Goal: Information Seeking & Learning: Understand process/instructions

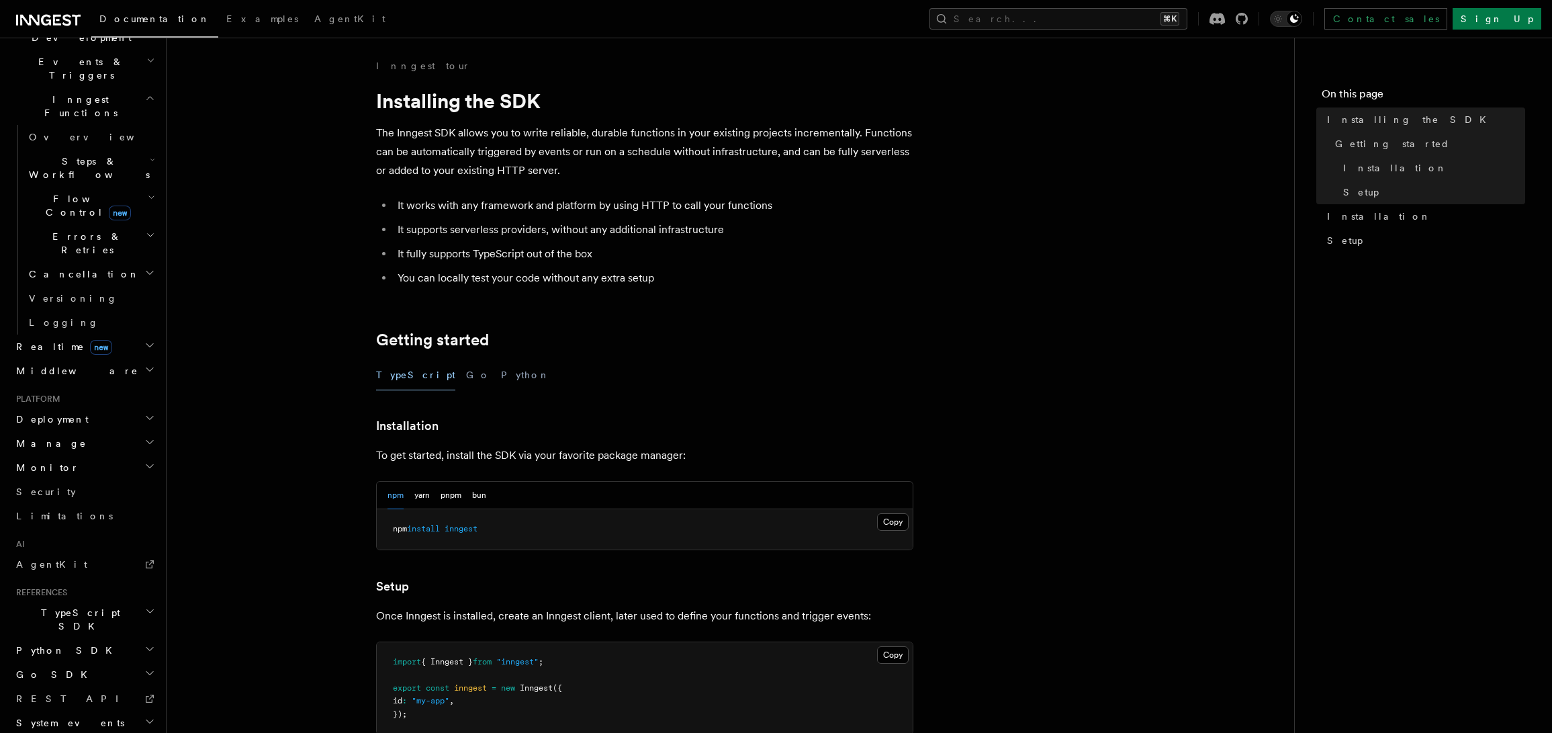
scroll to position [342, 0]
click at [69, 408] on h2 "Deployment" at bounding box center [84, 420] width 147 height 24
click at [51, 671] on span "Self hosting" at bounding box center [78, 677] width 99 height 13
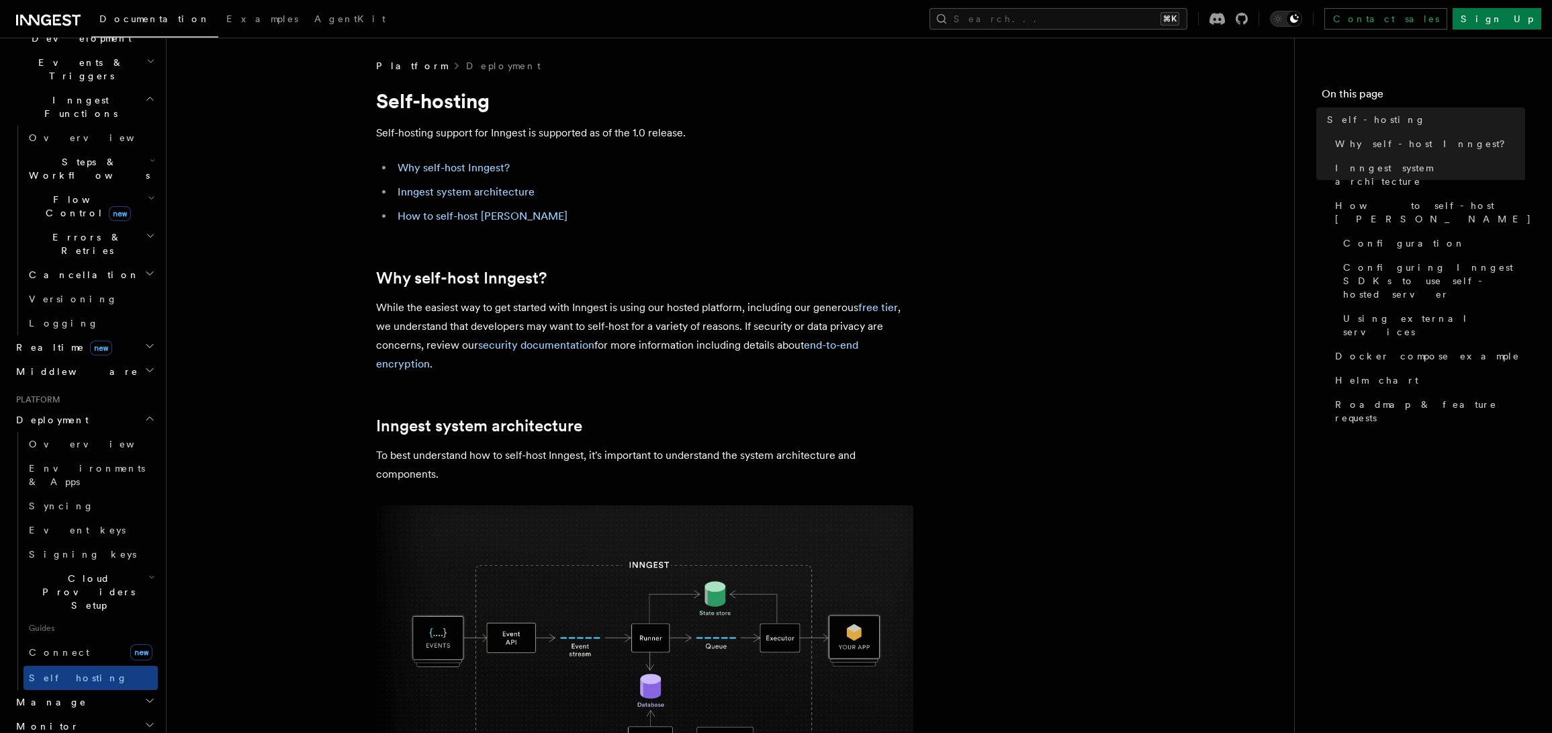
click at [492, 453] on p "To best understand how to self-host Inngest, it's important to understand the s…" at bounding box center [644, 465] width 537 height 38
click at [66, 639] on link "Connect new" at bounding box center [90, 652] width 134 height 27
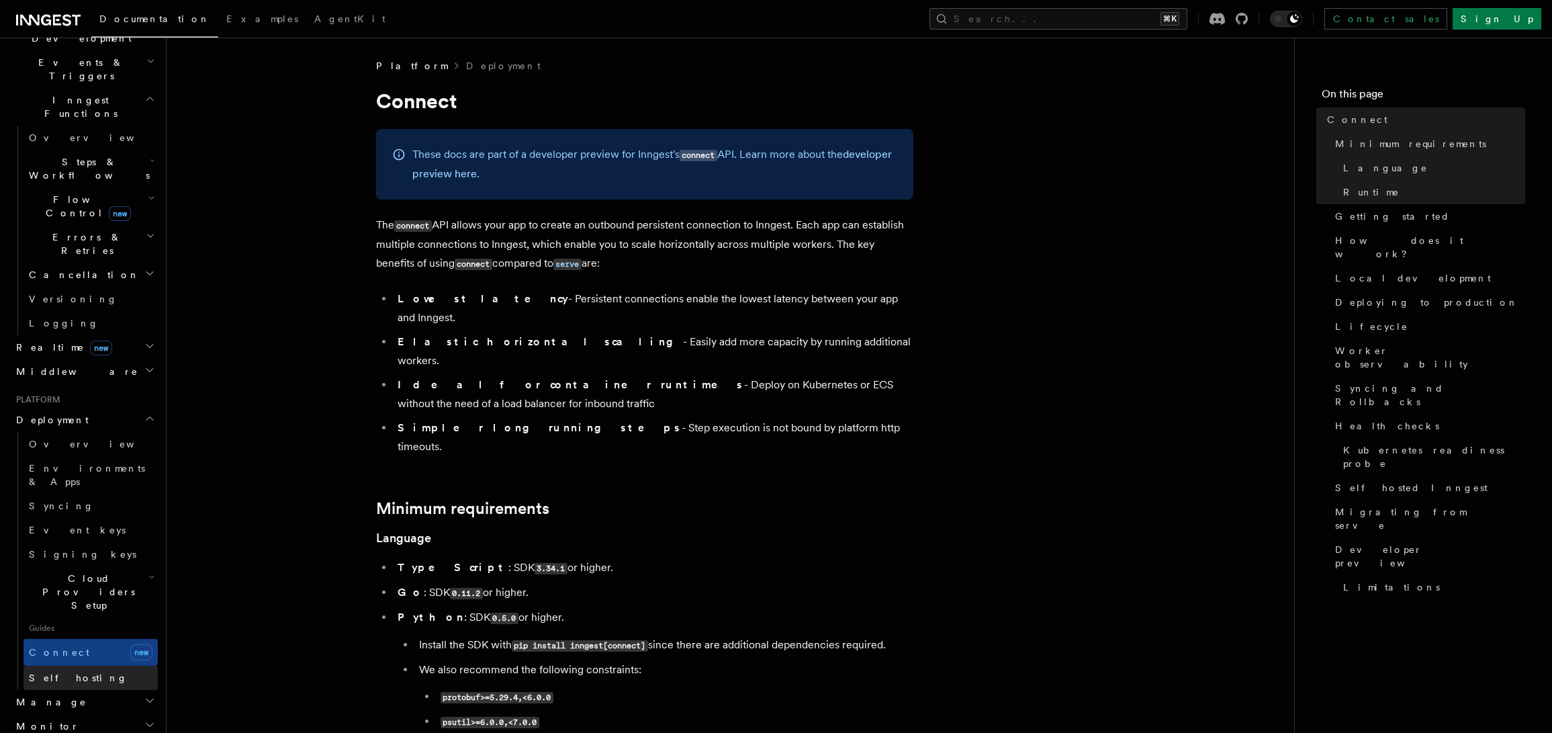
click at [64, 672] on span "Self hosting" at bounding box center [78, 677] width 99 height 11
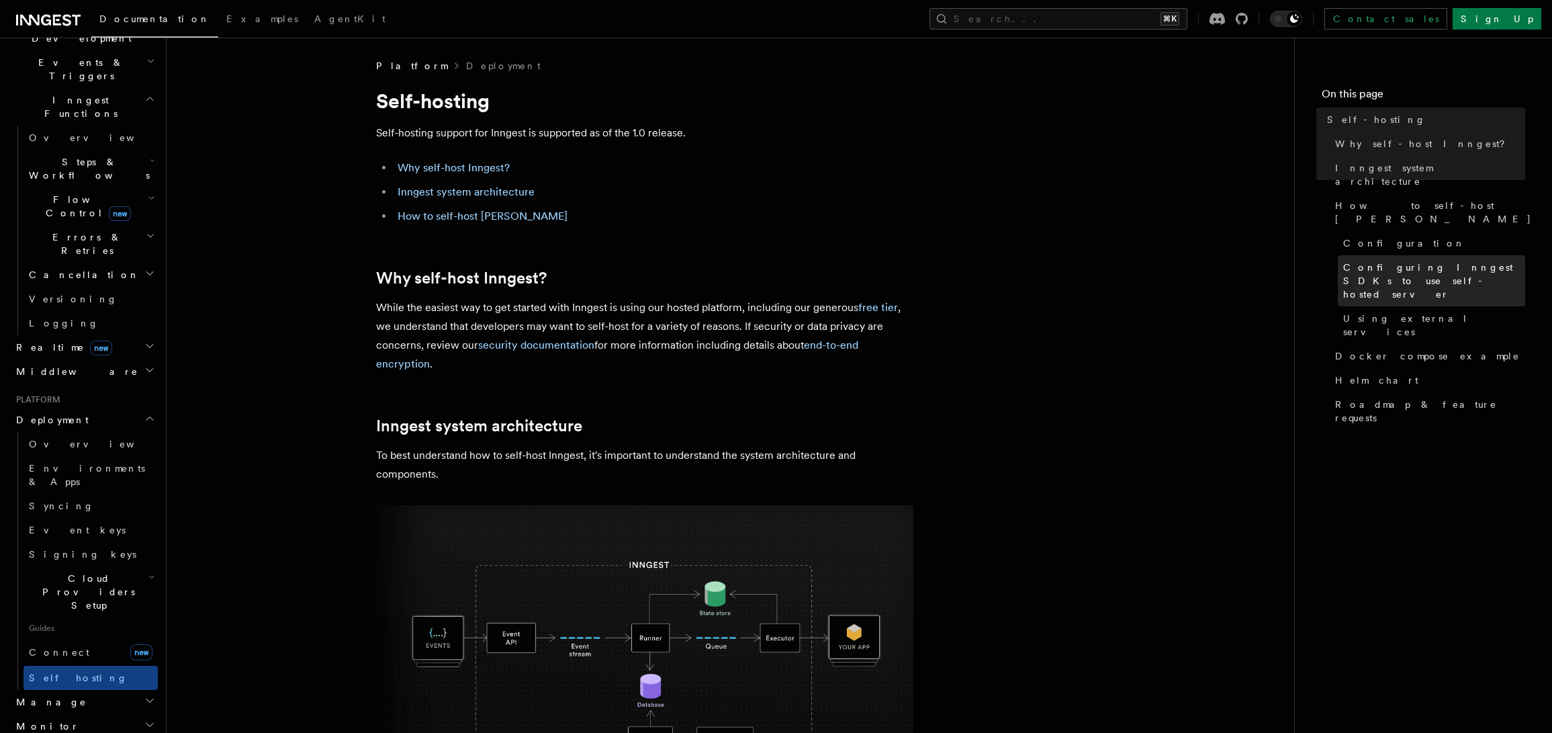
click at [1357, 255] on link "Configuring Inngest SDKs to use self-hosted server" at bounding box center [1430, 280] width 187 height 51
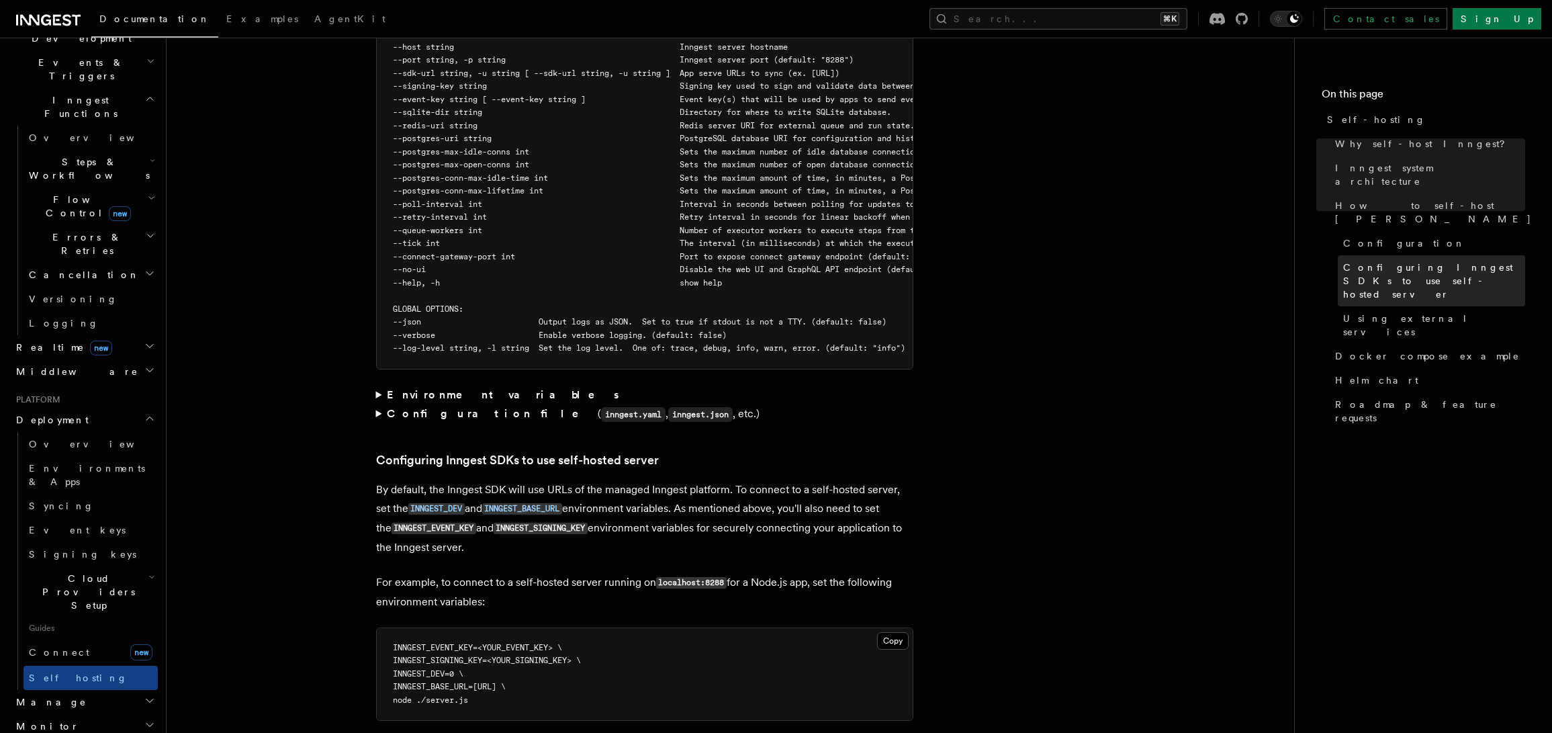
scroll to position [2535, 0]
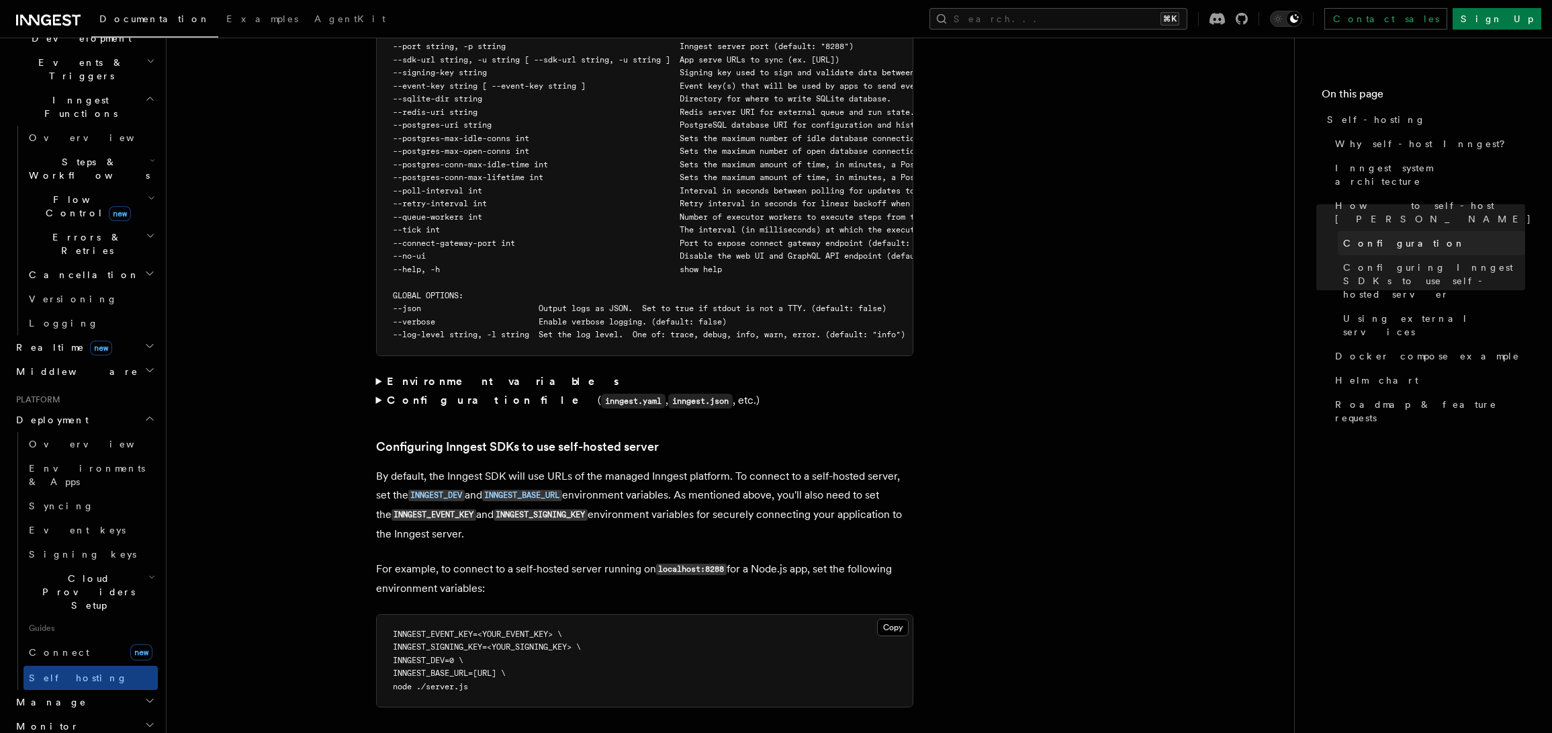
click at [1355, 236] on span "Configuration" at bounding box center [1404, 242] width 122 height 13
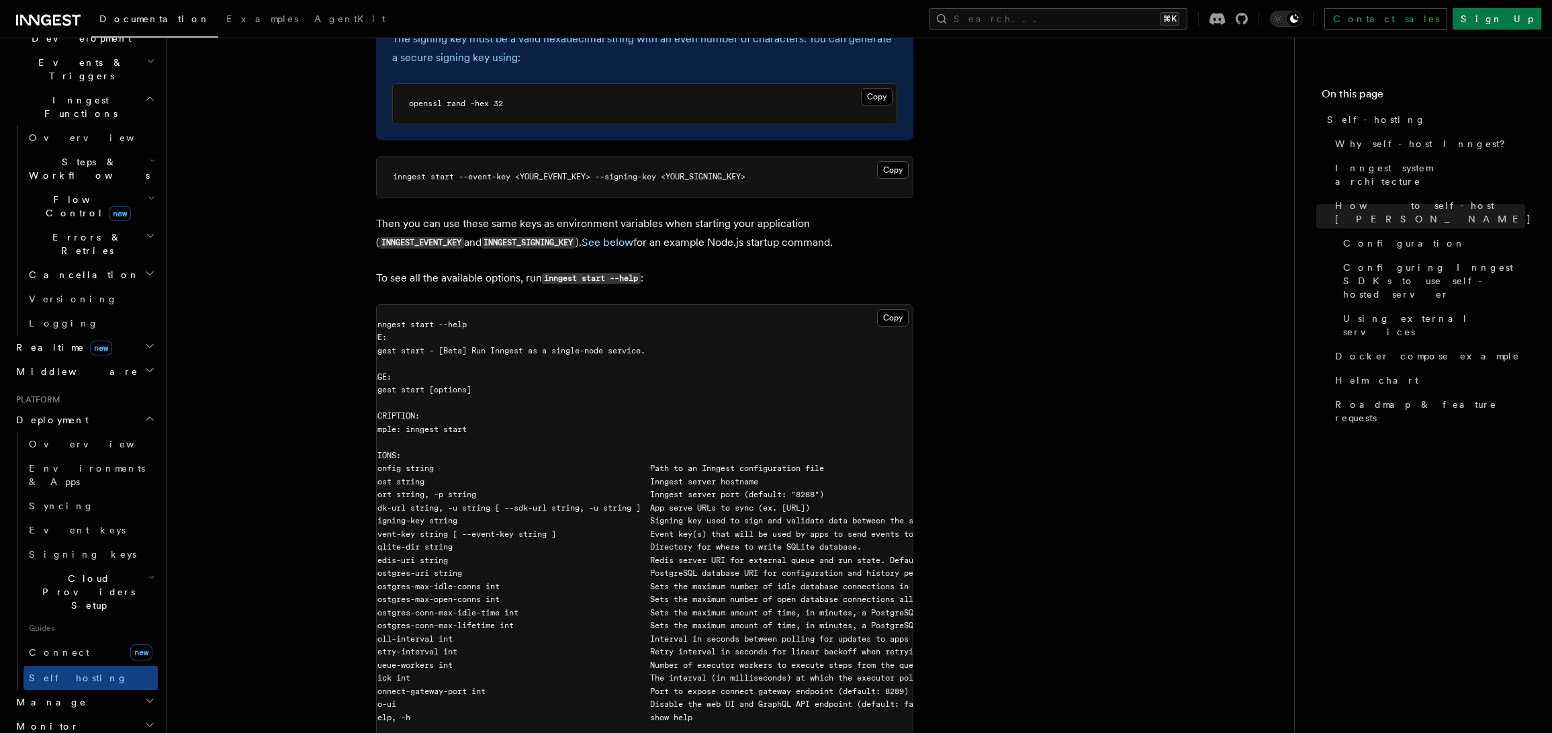
scroll to position [0, 21]
click at [655, 503] on span "--sdk-url string, -u string [ --sdk-url string, -u string ] App serve URLs to s…" at bounding box center [595, 507] width 446 height 9
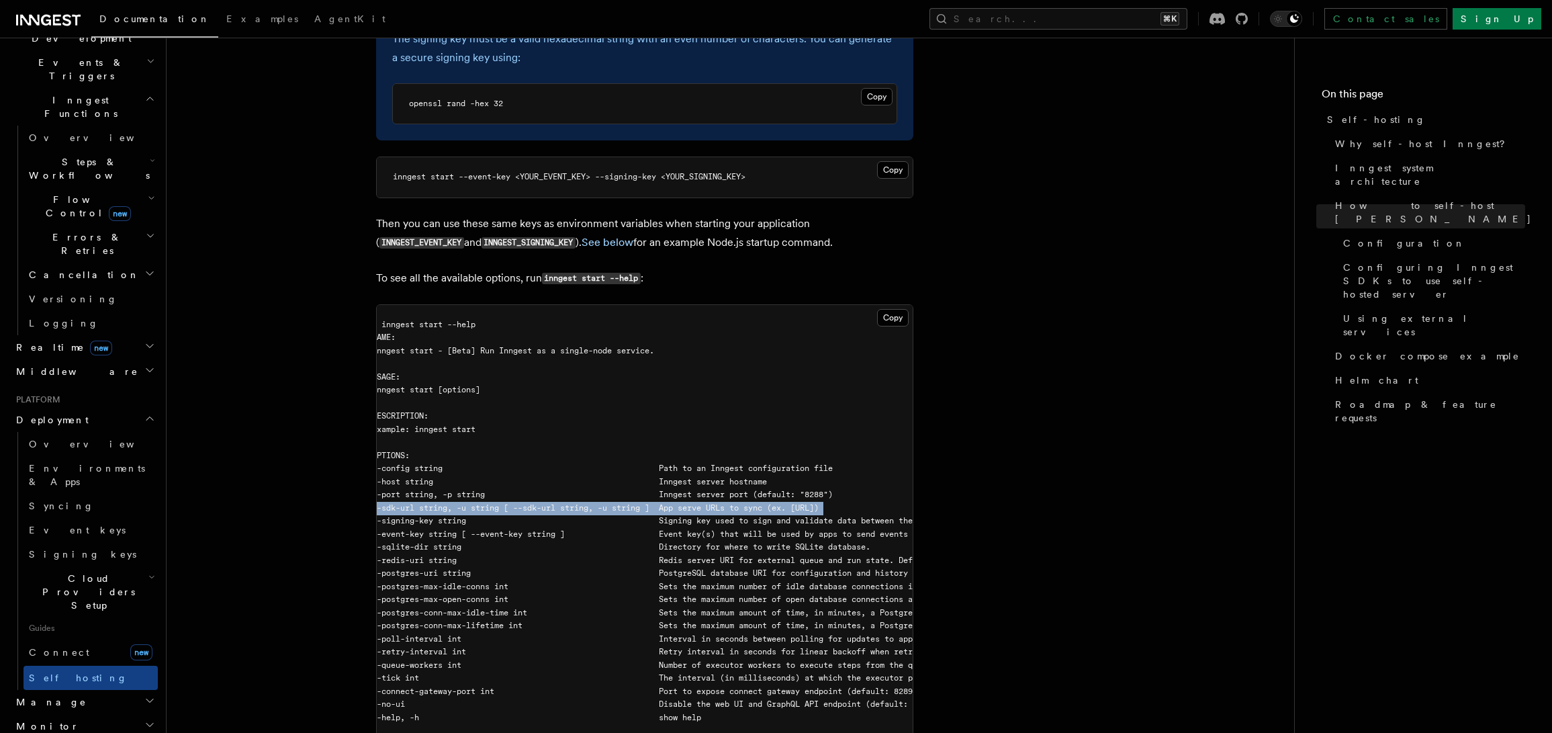
click at [655, 503] on span "--sdk-url string, -u string [ --sdk-url string, -u string ] App serve URLs to s…" at bounding box center [595, 507] width 446 height 9
copy code "--sdk-url string, -u string [ --sdk-url string, -u string ] App serve URLs to s…"
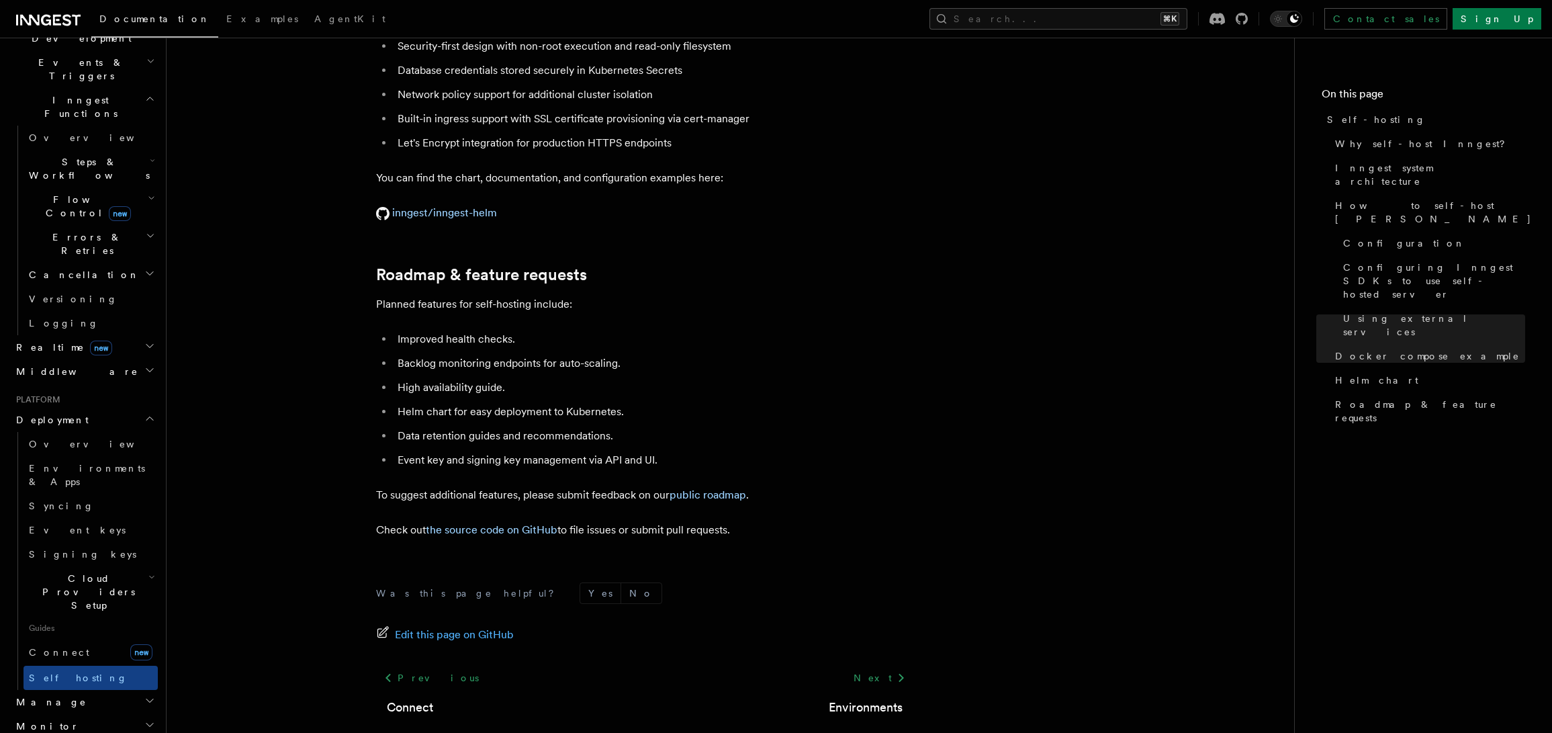
scroll to position [4991, 0]
click at [507, 524] on link "the source code on GitHub" at bounding box center [492, 530] width 132 height 13
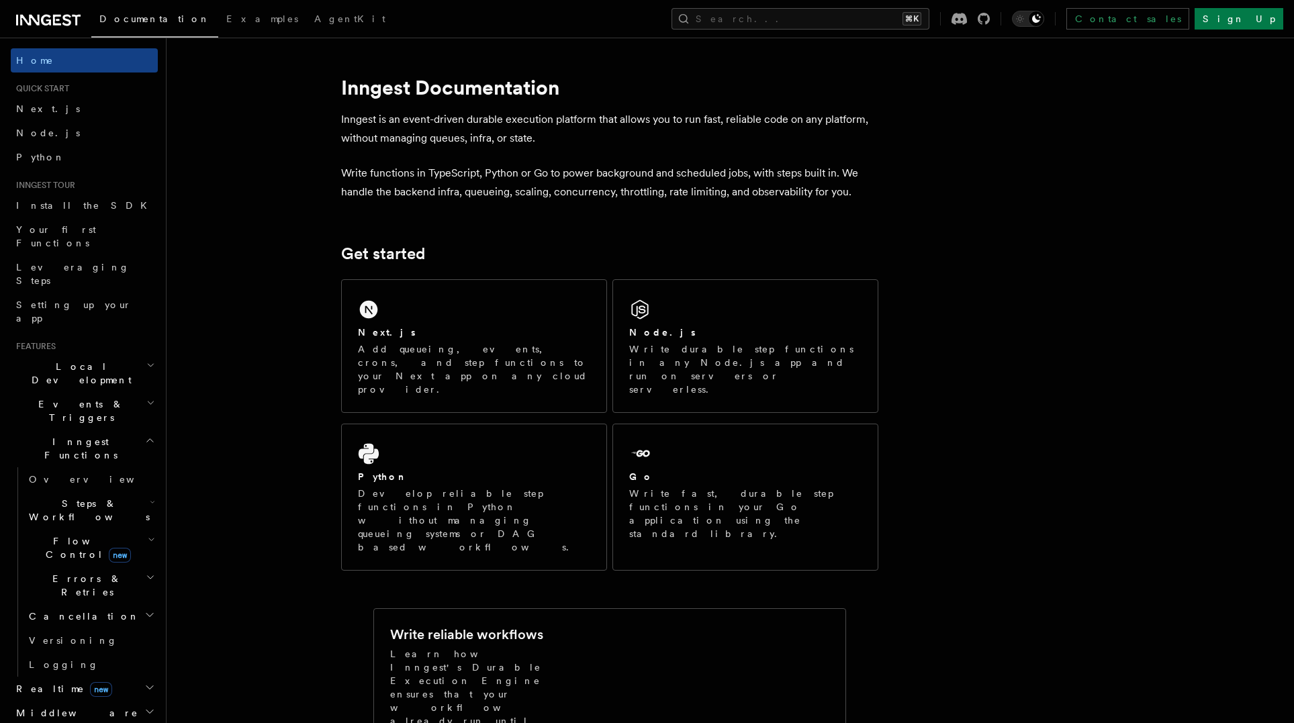
click at [91, 360] on span "Local Development" at bounding box center [79, 373] width 136 height 27
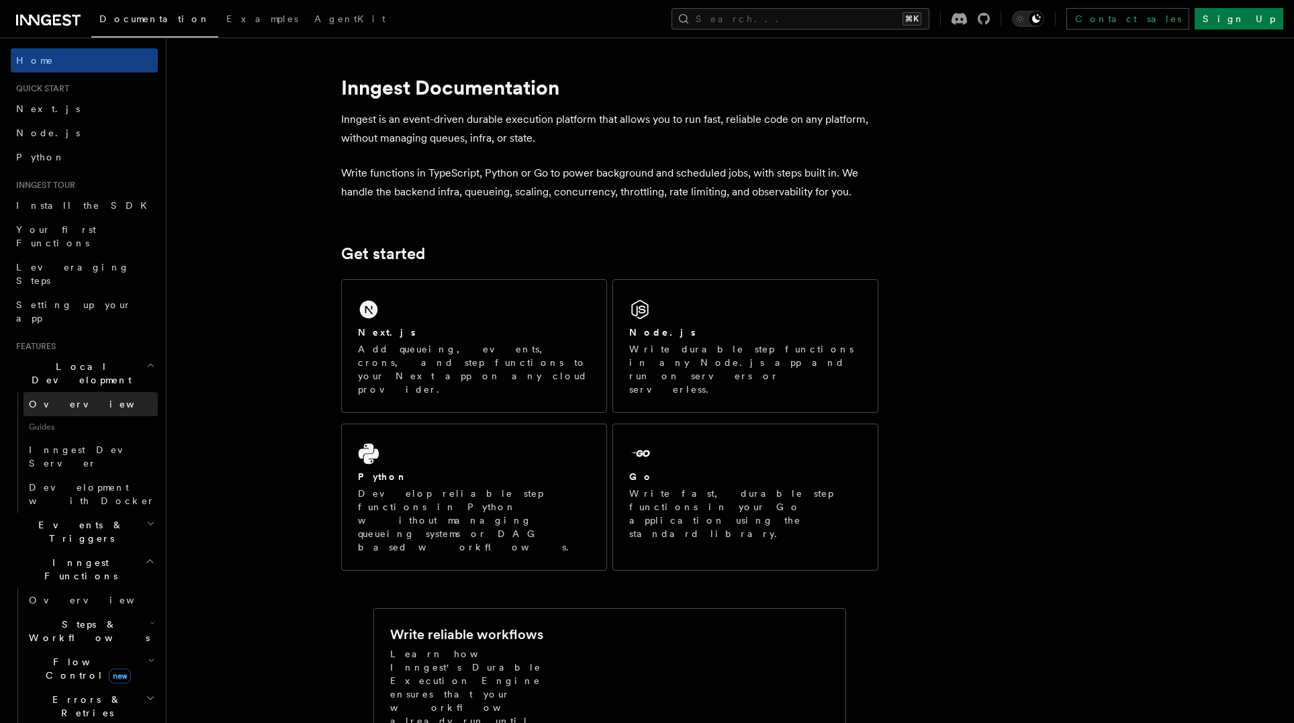
click at [73, 392] on link "Overview" at bounding box center [90, 404] width 134 height 24
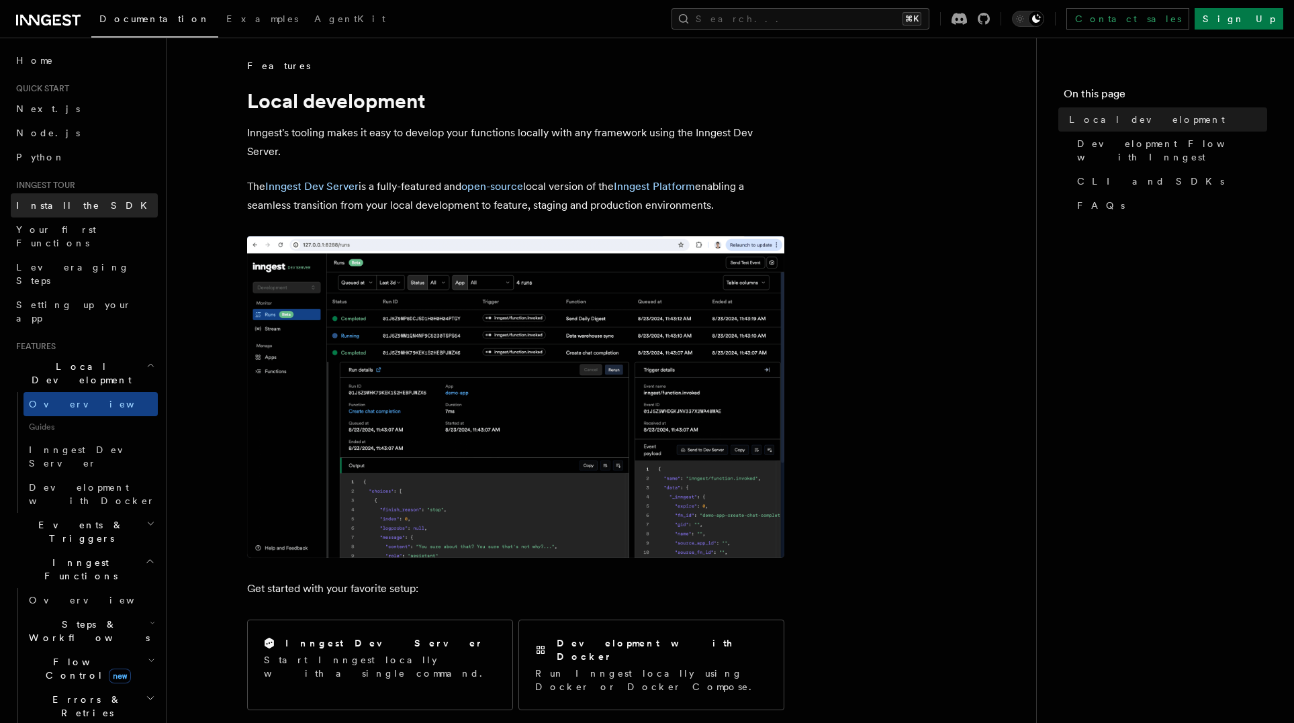
click at [95, 209] on link "Install the SDK" at bounding box center [84, 205] width 147 height 24
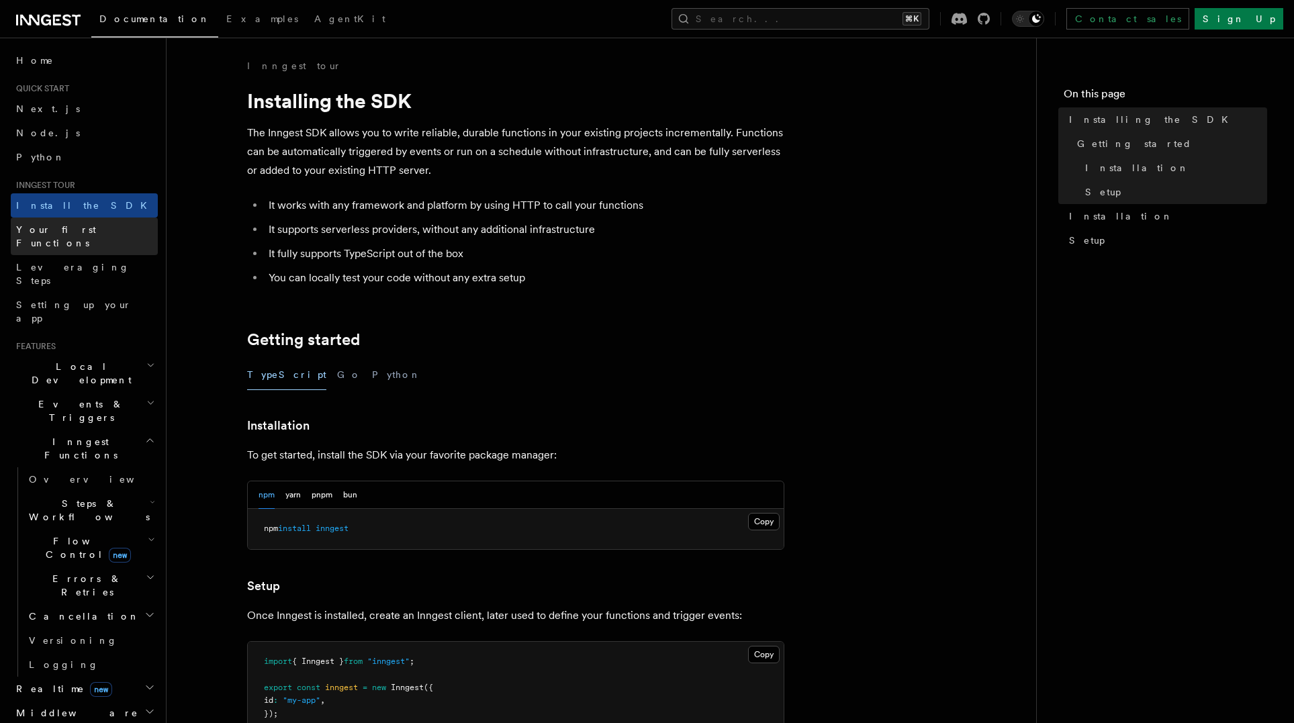
click at [88, 229] on span "Your first Functions" at bounding box center [56, 236] width 80 height 24
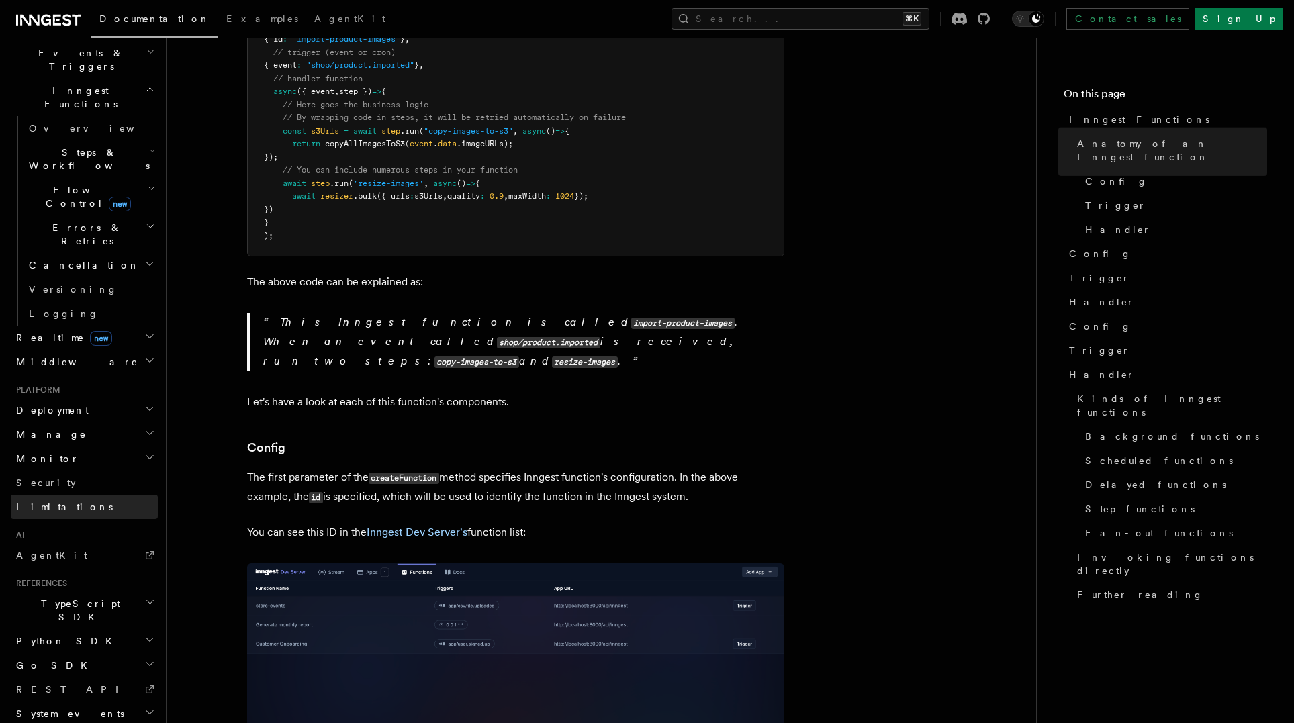
scroll to position [466, 0]
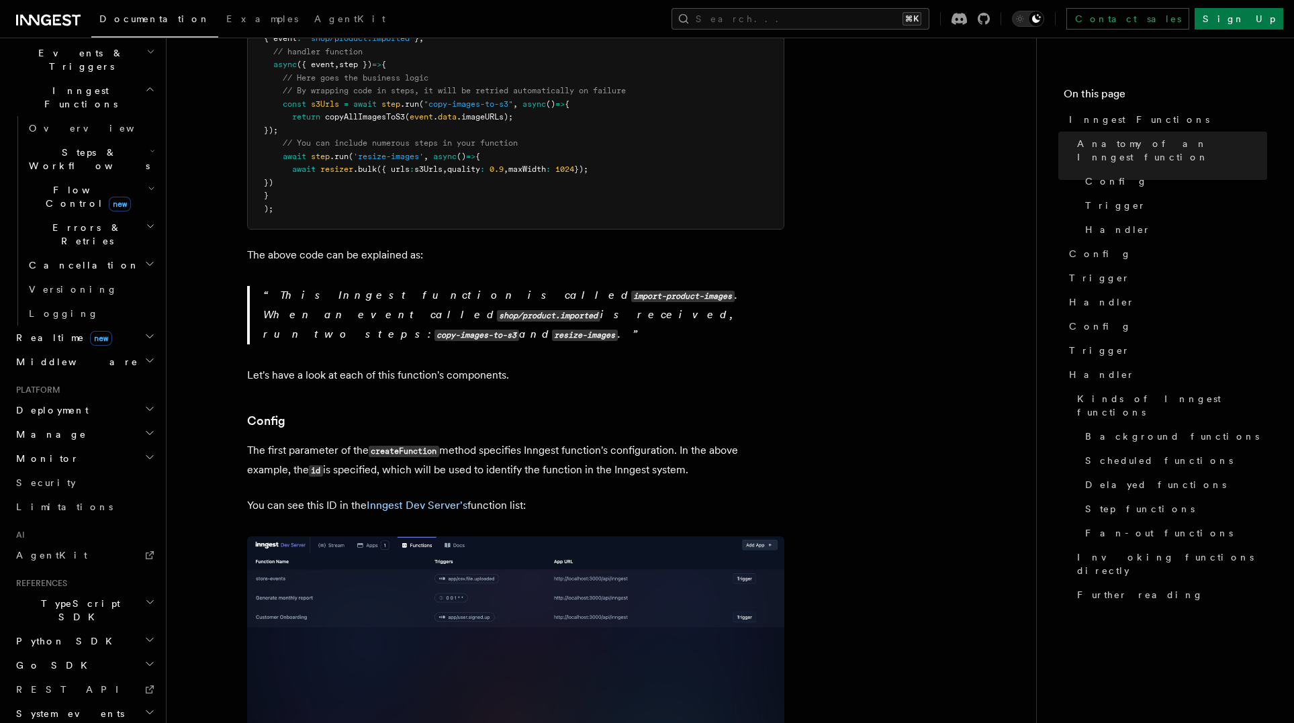
click at [85, 398] on h2 "Deployment" at bounding box center [84, 410] width 147 height 24
click at [69, 429] on span "Overview" at bounding box center [98, 434] width 138 height 11
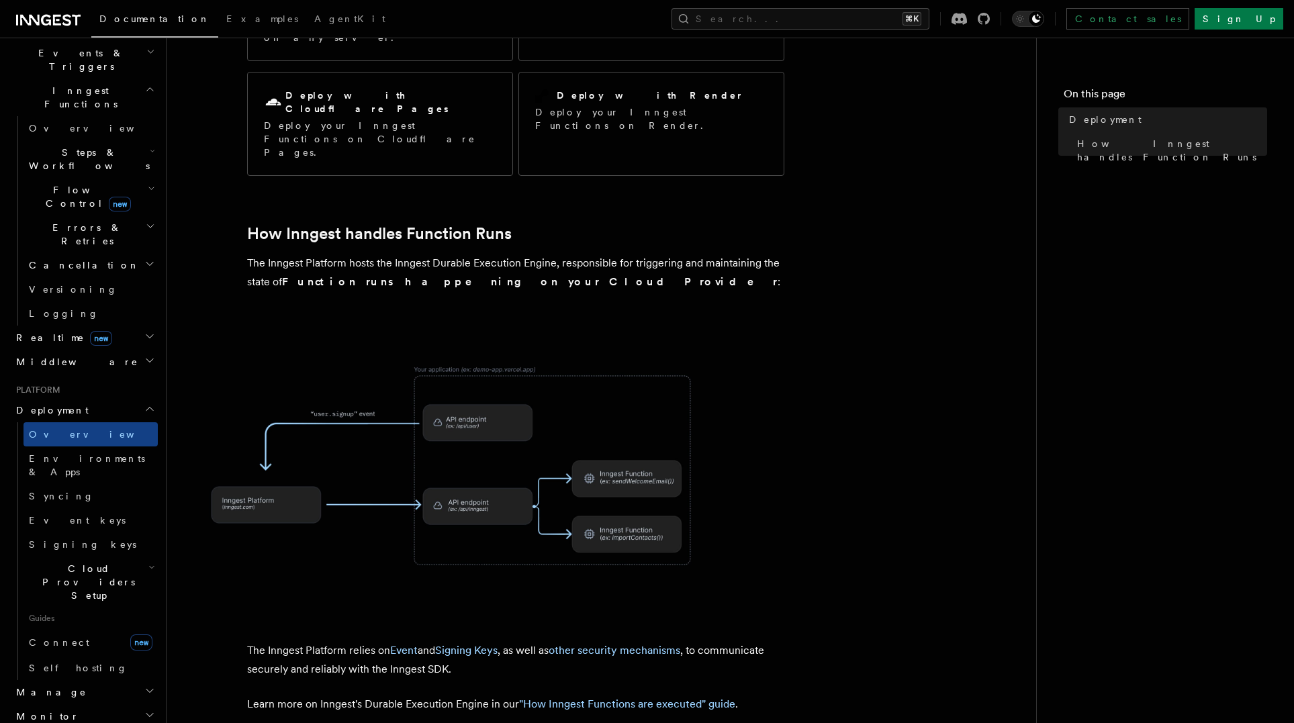
scroll to position [248, 0]
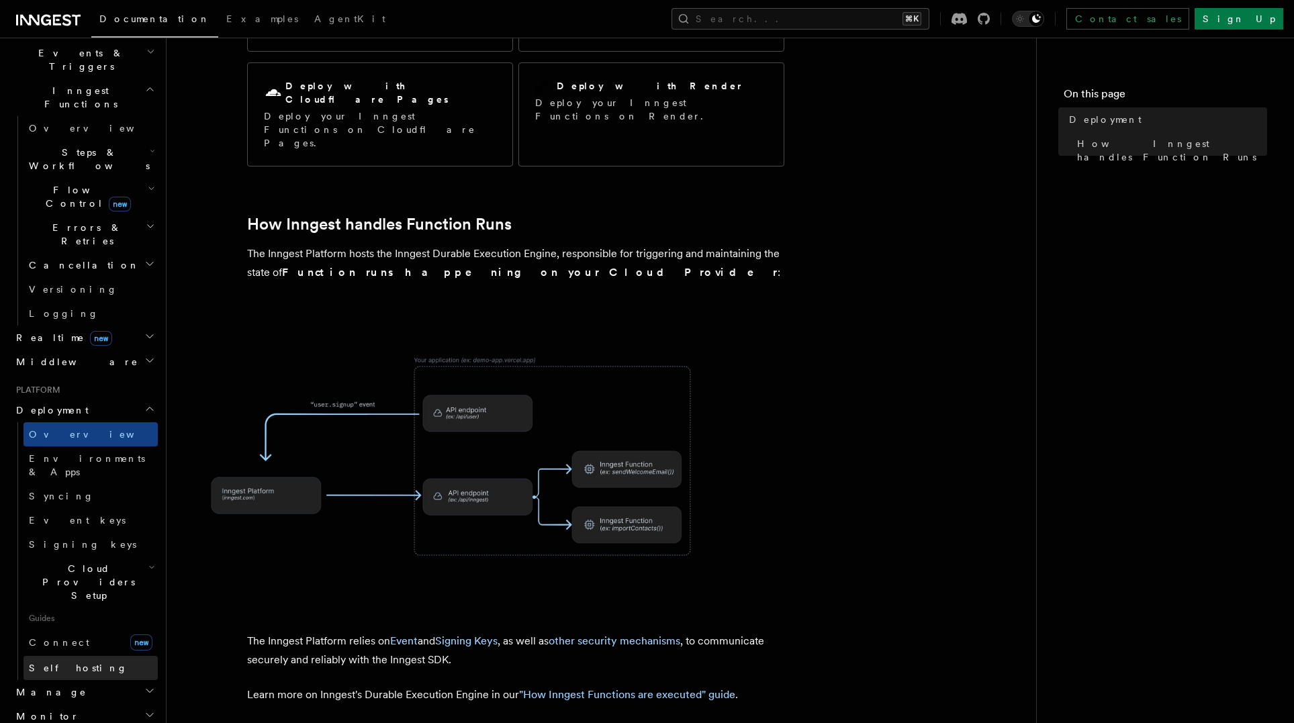
click at [68, 661] on span "Self hosting" at bounding box center [78, 667] width 99 height 13
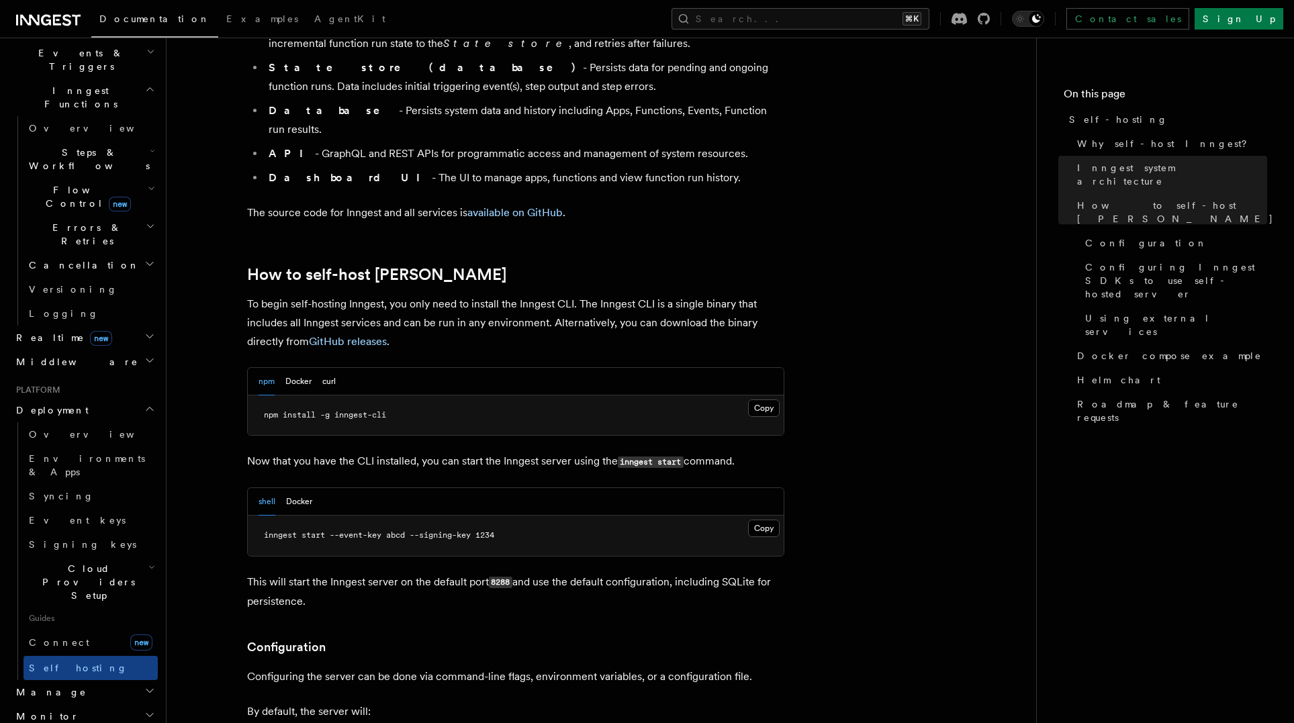
scroll to position [1148, 0]
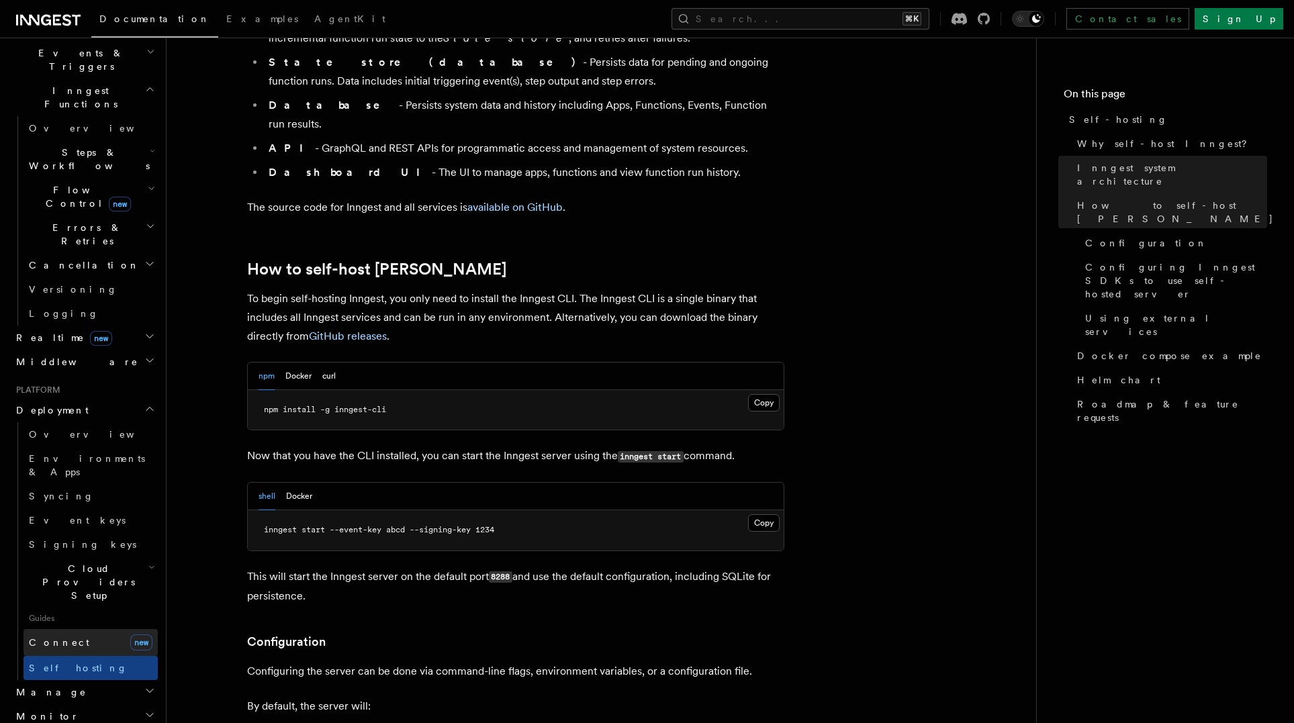
click at [57, 637] on span "Connect" at bounding box center [59, 642] width 60 height 11
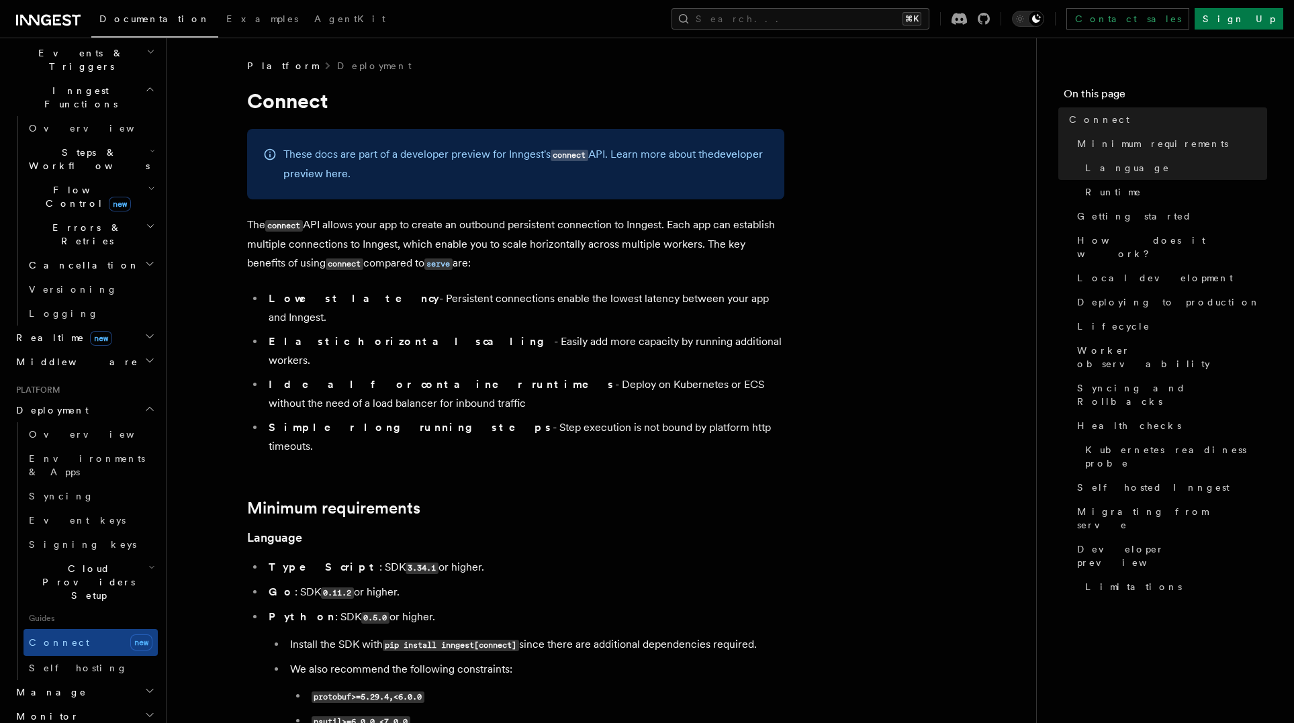
click at [765, 173] on p "These docs are part of a developer preview for Inngest's connect API. Learn mor…" at bounding box center [525, 164] width 485 height 38
